Goal: Information Seeking & Learning: Learn about a topic

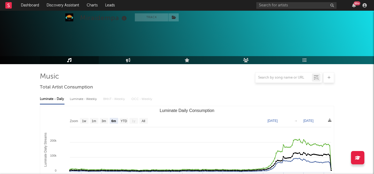
select select "6m"
select select "1w"
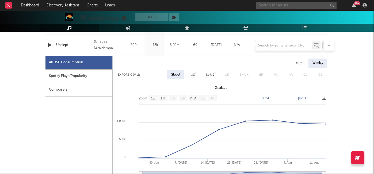
click at [279, 7] on input "text" at bounding box center [296, 5] width 80 height 7
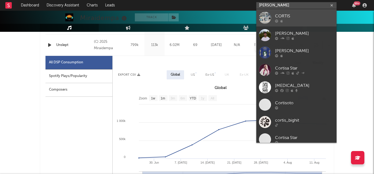
type input "[PERSON_NAME]"
click at [291, 19] on div at bounding box center [304, 20] width 59 height 3
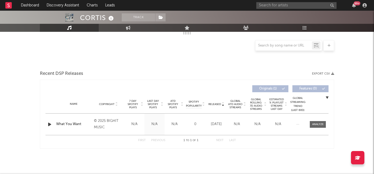
scroll to position [154, 0]
select select "1w"
click at [317, 125] on div at bounding box center [318, 125] width 12 height 4
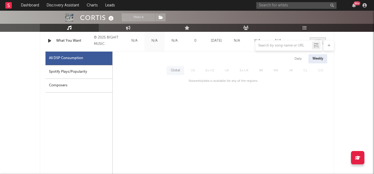
scroll to position [257, 0]
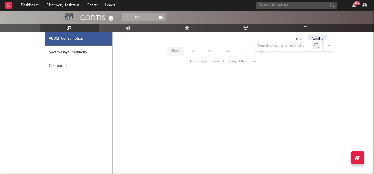
click at [89, 54] on div "Spotify Plays/Popularity" at bounding box center [78, 53] width 67 height 14
select select "1w"
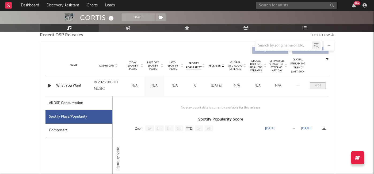
click at [316, 86] on div at bounding box center [318, 86] width 6 height 4
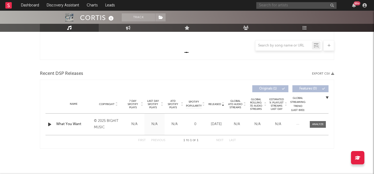
click at [269, 5] on input "text" at bounding box center [296, 5] width 80 height 7
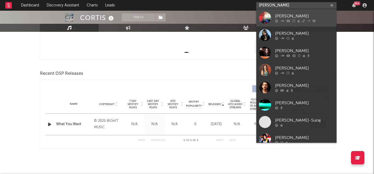
type input "[PERSON_NAME]"
click at [291, 17] on div "[PERSON_NAME]" at bounding box center [304, 16] width 59 height 6
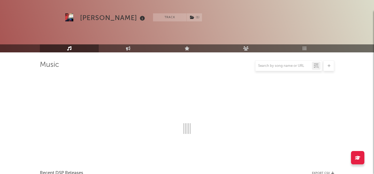
scroll to position [154, 0]
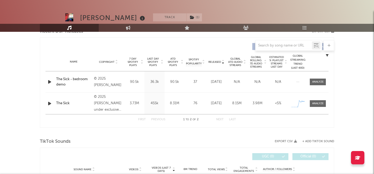
select select "1w"
